Goal: Entertainment & Leisure: Consume media (video, audio)

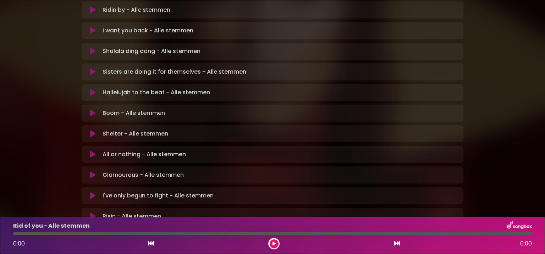
scroll to position [194, 0]
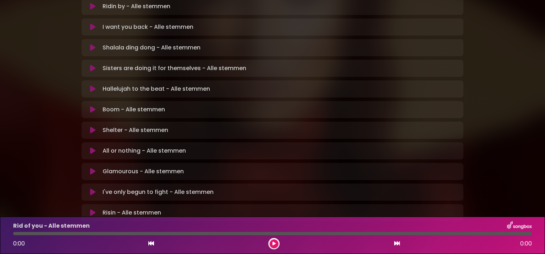
click at [90, 168] on icon at bounding box center [92, 171] width 5 height 7
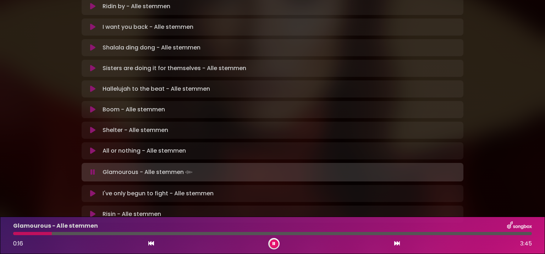
click at [177, 234] on div at bounding box center [272, 233] width 519 height 3
click at [164, 233] on div at bounding box center [96, 233] width 167 height 3
click at [156, 232] on div at bounding box center [90, 233] width 154 height 3
click at [142, 234] on div at bounding box center [85, 233] width 145 height 3
click at [134, 232] on div at bounding box center [79, 233] width 132 height 3
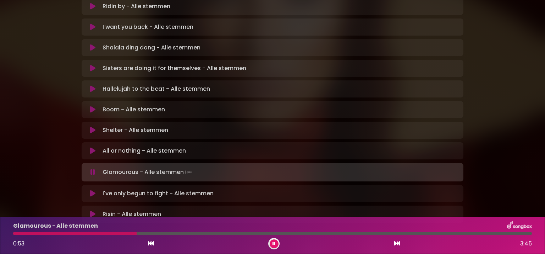
click at [120, 234] on div at bounding box center [75, 233] width 124 height 3
click at [234, 233] on div at bounding box center [272, 233] width 519 height 3
click at [211, 232] on div at bounding box center [126, 233] width 226 height 3
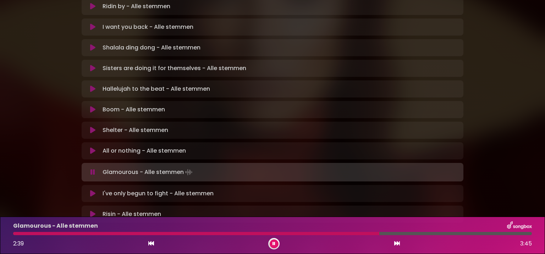
click at [90, 106] on icon at bounding box center [92, 109] width 5 height 7
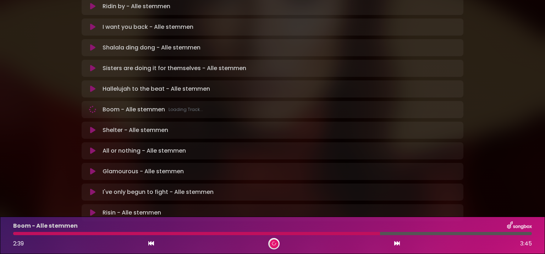
click at [120, 233] on div at bounding box center [196, 233] width 367 height 3
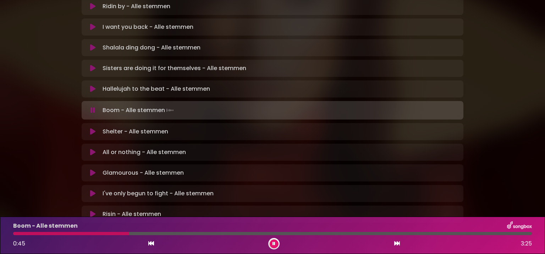
click at [239, 231] on div "Boom - Alle stemmen 0:45 3:25" at bounding box center [273, 235] width 528 height 28
click at [239, 231] on div "Boom - Alle stemmen 0:46 3:25" at bounding box center [273, 235] width 528 height 28
click at [225, 233] on div at bounding box center [272, 233] width 519 height 3
drag, startPoint x: 225, startPoint y: 233, endPoint x: 277, endPoint y: 244, distance: 52.6
click at [277, 235] on div at bounding box center [272, 233] width 519 height 3
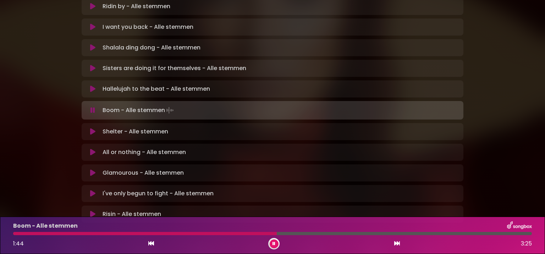
click at [277, 244] on button at bounding box center [274, 243] width 9 height 9
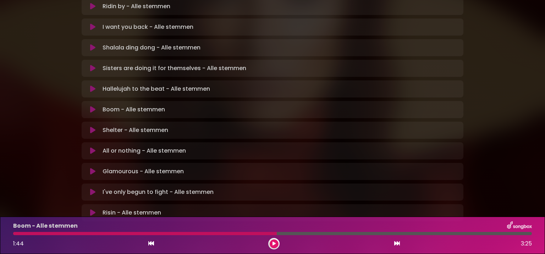
click at [277, 244] on button at bounding box center [274, 243] width 9 height 9
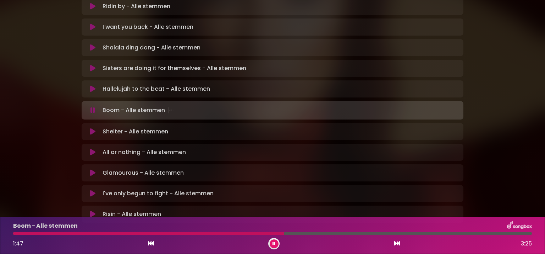
click at [226, 233] on div at bounding box center [148, 233] width 271 height 3
click at [90, 85] on icon at bounding box center [92, 88] width 5 height 7
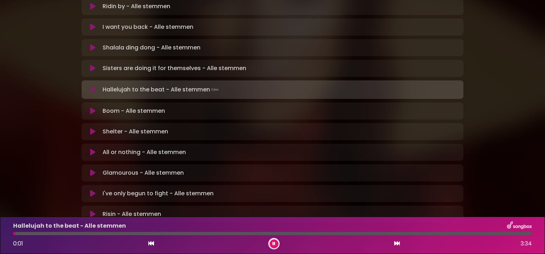
click at [92, 233] on div at bounding box center [272, 233] width 519 height 3
click at [75, 234] on div at bounding box center [54, 233] width 83 height 3
click at [145, 233] on div at bounding box center [272, 233] width 519 height 3
click at [153, 234] on div at bounding box center [272, 233] width 519 height 3
click at [163, 234] on div at bounding box center [272, 233] width 519 height 3
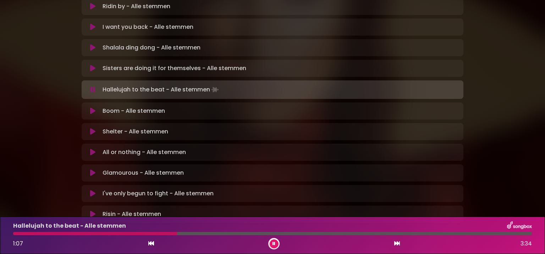
click at [209, 233] on div at bounding box center [272, 233] width 519 height 3
click at [249, 233] on div at bounding box center [272, 233] width 519 height 3
click at [230, 232] on div at bounding box center [135, 233] width 244 height 3
click at [275, 244] on icon at bounding box center [274, 243] width 3 height 4
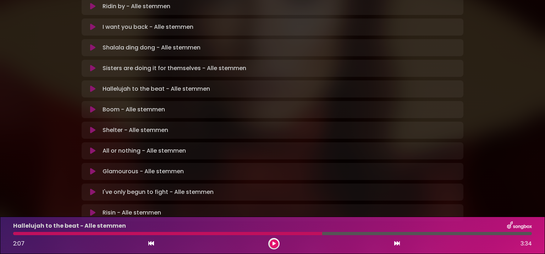
click at [90, 44] on icon at bounding box center [92, 47] width 5 height 7
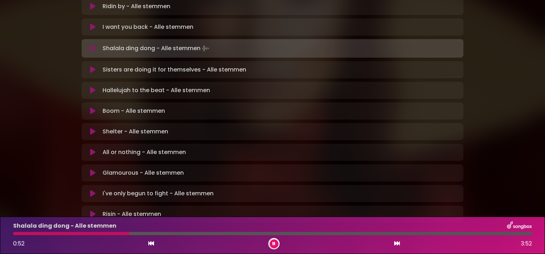
click at [213, 234] on div at bounding box center [272, 233] width 519 height 3
click at [312, 234] on div at bounding box center [272, 233] width 519 height 3
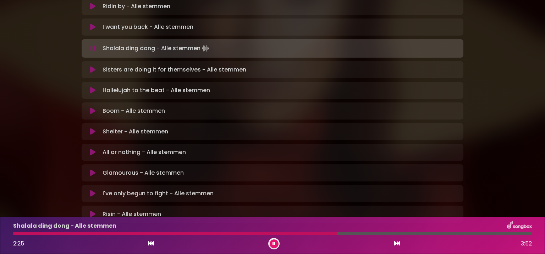
click at [274, 244] on icon at bounding box center [274, 243] width 3 height 4
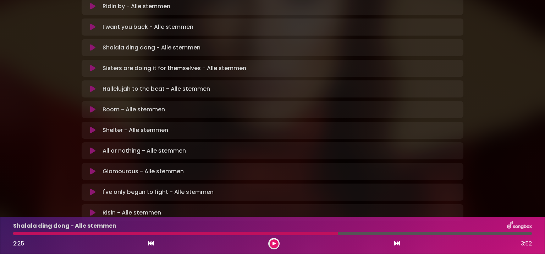
click at [90, 188] on icon at bounding box center [92, 191] width 5 height 7
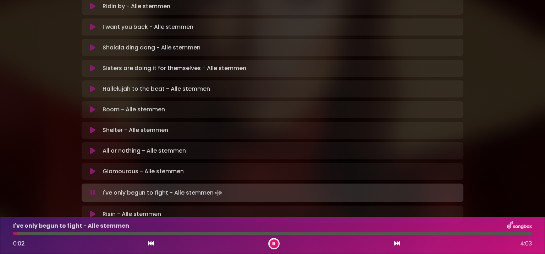
click at [90, 234] on div at bounding box center [272, 233] width 519 height 3
click at [136, 233] on div at bounding box center [272, 233] width 519 height 3
click at [119, 232] on div at bounding box center [76, 233] width 126 height 3
click at [224, 234] on div at bounding box center [272, 233] width 519 height 3
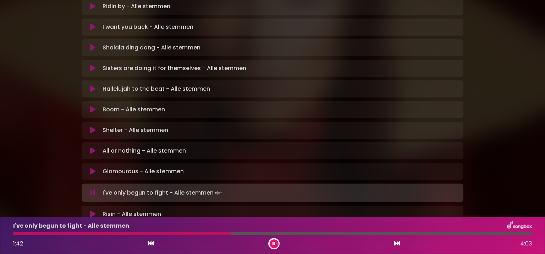
click at [249, 233] on div at bounding box center [272, 233] width 519 height 3
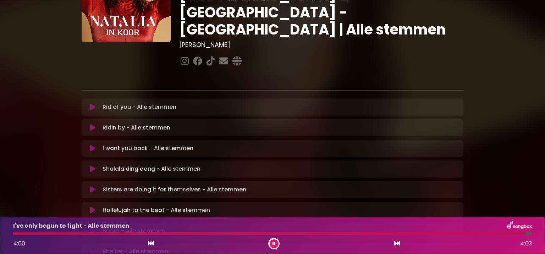
scroll to position [69, 0]
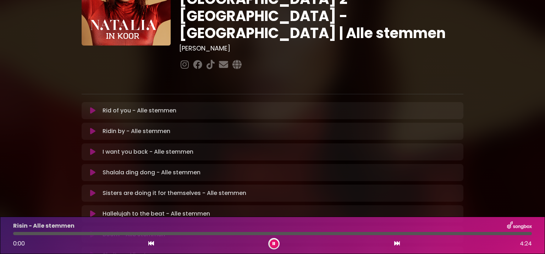
click at [92, 230] on icon at bounding box center [93, 233] width 6 height 7
click at [227, 234] on div at bounding box center [272, 233] width 519 height 3
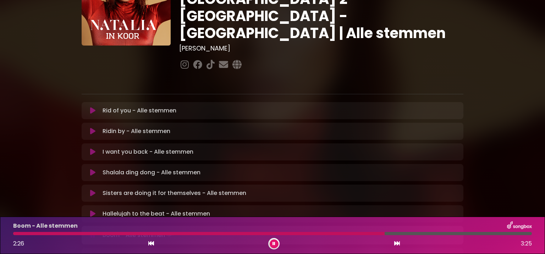
click at [275, 244] on icon at bounding box center [274, 243] width 3 height 4
click at [91, 127] on icon at bounding box center [92, 130] width 5 height 7
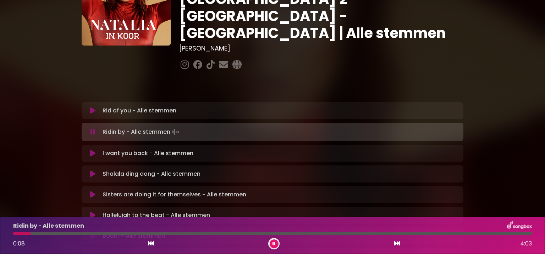
click at [48, 233] on div at bounding box center [272, 233] width 519 height 3
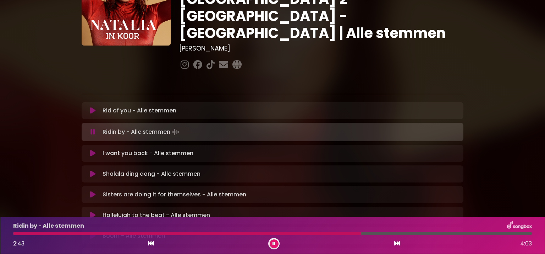
click at [273, 242] on icon at bounding box center [274, 243] width 3 height 4
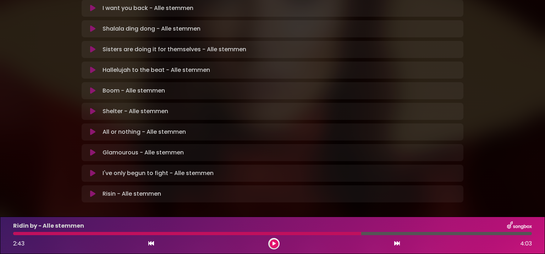
scroll to position [217, 0]
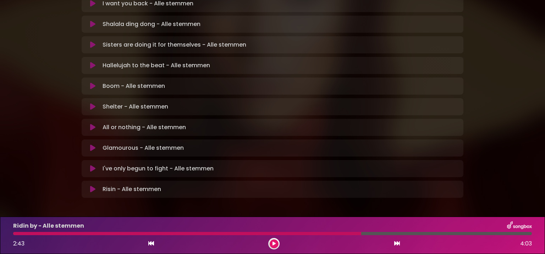
click at [90, 185] on icon at bounding box center [92, 188] width 5 height 7
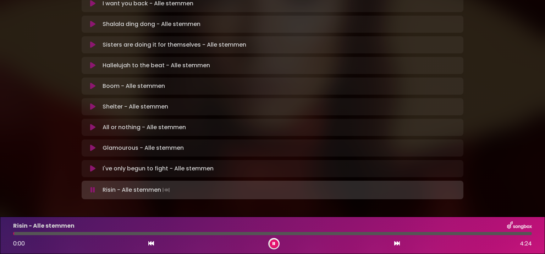
click at [54, 234] on div at bounding box center [272, 233] width 519 height 3
click at [137, 232] on div at bounding box center [272, 233] width 519 height 3
click at [273, 243] on button at bounding box center [274, 243] width 9 height 9
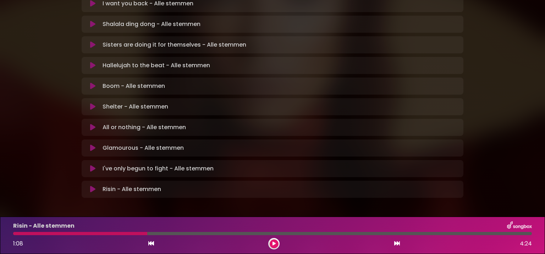
click at [93, 62] on button at bounding box center [93, 65] width 14 height 7
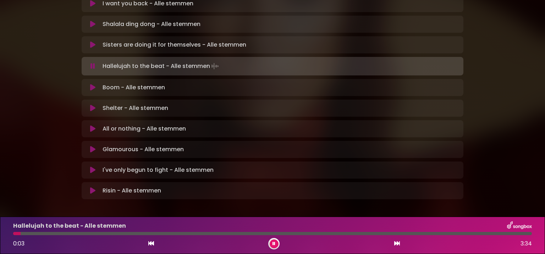
click at [228, 234] on div at bounding box center [272, 233] width 519 height 3
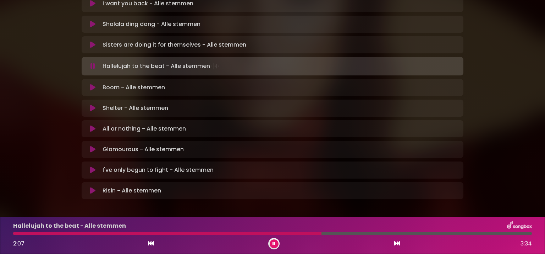
click at [367, 232] on div at bounding box center [272, 233] width 519 height 3
click at [334, 232] on div at bounding box center [192, 233] width 359 height 3
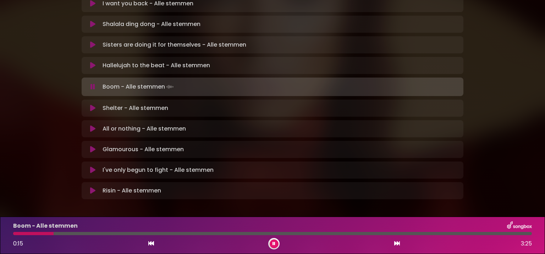
click at [90, 62] on icon at bounding box center [92, 65] width 5 height 7
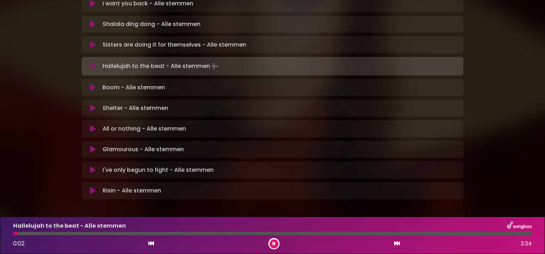
click at [250, 233] on div at bounding box center [272, 233] width 519 height 3
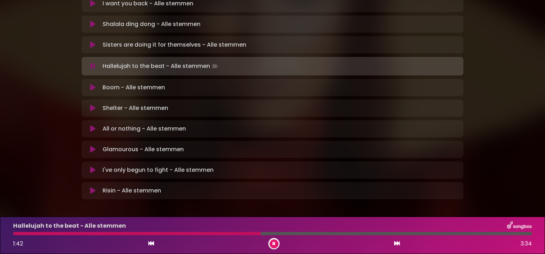
click at [303, 231] on div "Hallelujah to the beat - Alle stemmen 1:42 3:34" at bounding box center [273, 235] width 528 height 28
drag, startPoint x: 262, startPoint y: 232, endPoint x: 310, endPoint y: 234, distance: 48.3
click at [310, 234] on div at bounding box center [272, 233] width 519 height 3
drag, startPoint x: 310, startPoint y: 234, endPoint x: 327, endPoint y: 244, distance: 19.7
click at [327, 235] on div at bounding box center [272, 233] width 519 height 3
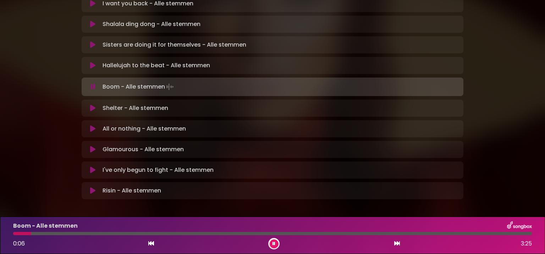
click at [265, 233] on div at bounding box center [272, 233] width 519 height 3
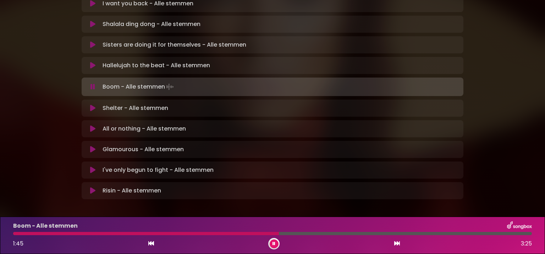
click at [92, 146] on icon at bounding box center [92, 149] width 5 height 7
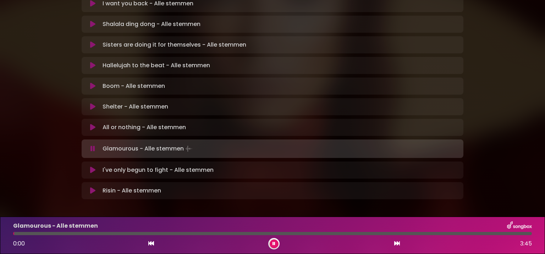
click at [238, 234] on div at bounding box center [272, 233] width 519 height 3
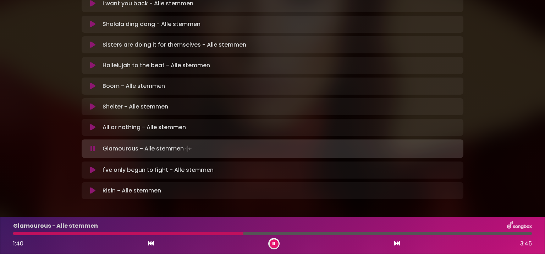
click at [214, 232] on div at bounding box center [128, 233] width 230 height 3
click at [190, 232] on div at bounding box center [115, 233] width 204 height 3
click at [166, 233] on div at bounding box center [104, 233] width 183 height 3
click at [150, 232] on div at bounding box center [91, 233] width 156 height 3
click at [134, 233] on div at bounding box center [83, 233] width 140 height 3
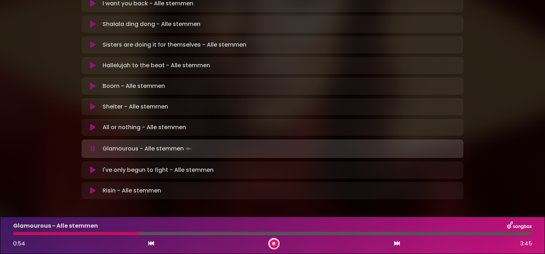
click at [344, 231] on div "Glamourous - Alle stemmen 0:54 3:45" at bounding box center [273, 235] width 528 height 28
click at [344, 231] on div "Glamourous - Alle stemmen 0:55 3:45" at bounding box center [273, 235] width 528 height 28
click at [187, 231] on div "Glamourous - Alle stemmen 0:57 3:45" at bounding box center [273, 235] width 528 height 28
drag, startPoint x: 156, startPoint y: 231, endPoint x: 335, endPoint y: 236, distance: 179.4
click at [335, 236] on div "Glamourous - Alle stemmen 0:59 3:45" at bounding box center [273, 235] width 528 height 28
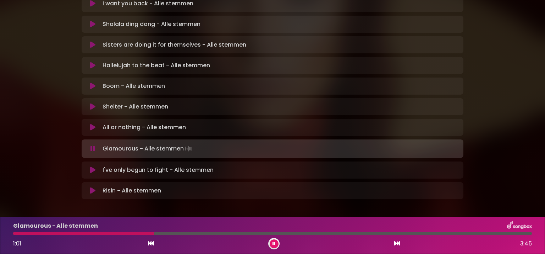
click at [333, 233] on div at bounding box center [272, 233] width 519 height 3
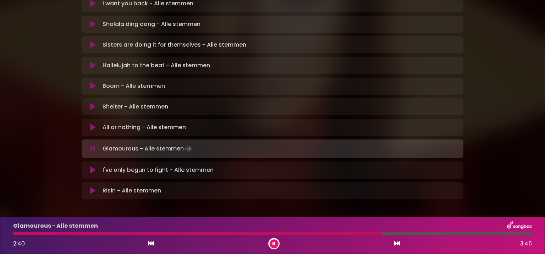
click at [140, 232] on div at bounding box center [197, 233] width 369 height 3
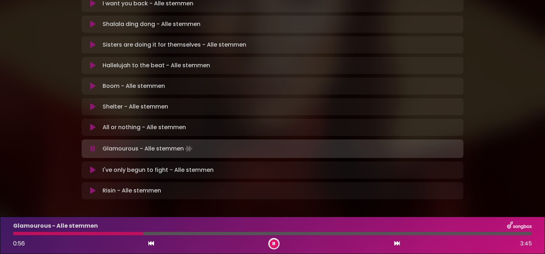
click at [112, 231] on div "Glamourous - Alle stemmen 0:56 3:45" at bounding box center [273, 235] width 528 height 28
click at [112, 231] on div "Glamourous - Alle stemmen 0:57 3:45" at bounding box center [273, 235] width 528 height 28
click at [101, 232] on div at bounding box center [81, 233] width 137 height 3
click at [90, 232] on div at bounding box center [60, 233] width 95 height 3
click at [71, 232] on div at bounding box center [53, 233] width 80 height 3
